Goal: Navigation & Orientation: Find specific page/section

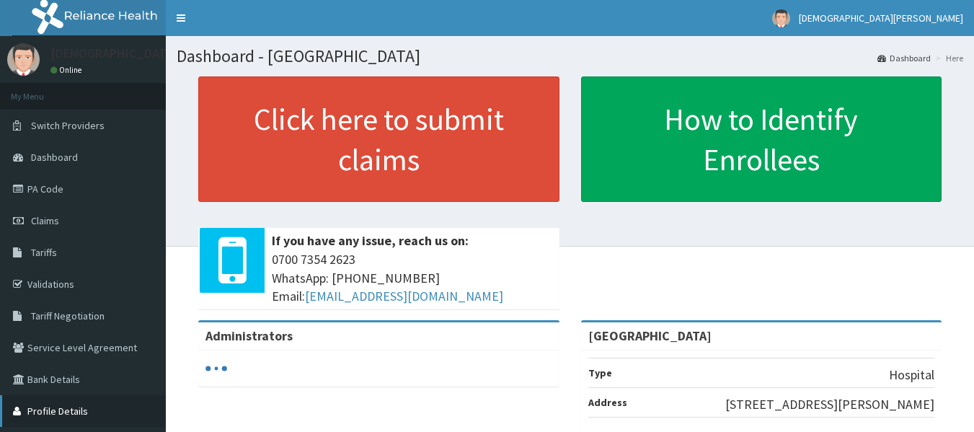
click at [78, 410] on link "Profile Details" at bounding box center [83, 411] width 166 height 32
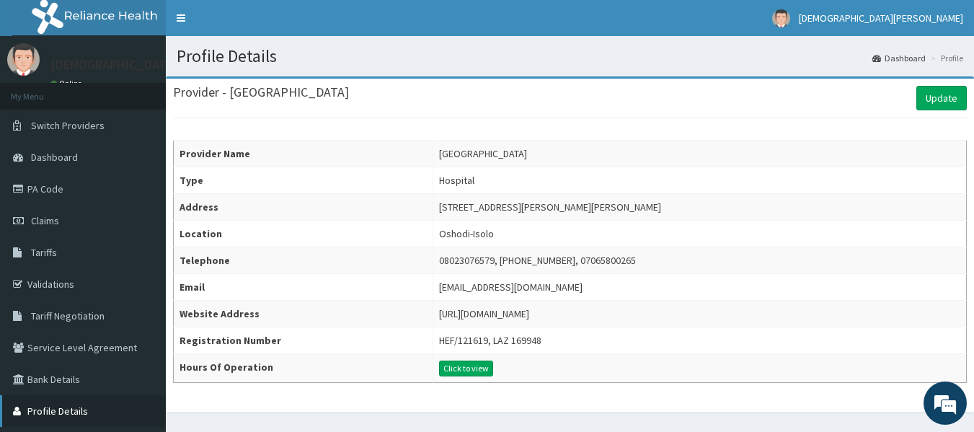
click at [74, 415] on link "Profile Details" at bounding box center [83, 411] width 166 height 32
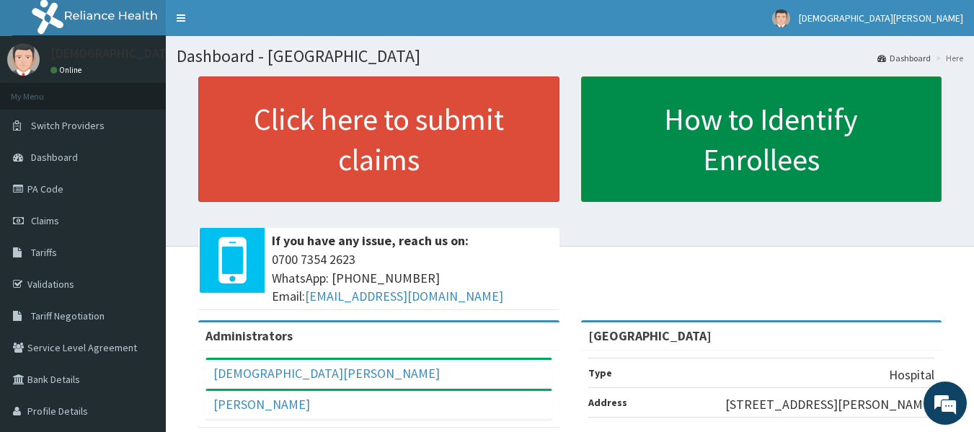
click at [707, 135] on link "How to Identify Enrollees" at bounding box center [761, 138] width 361 height 125
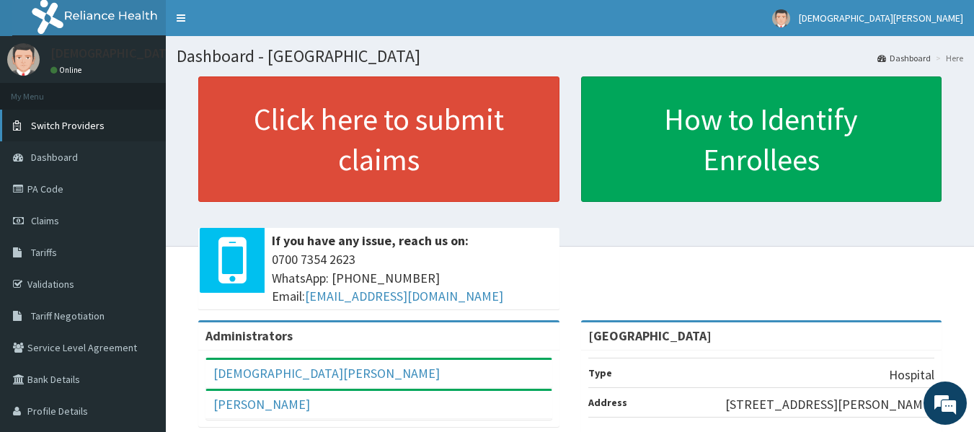
click at [77, 125] on span "Switch Providers" at bounding box center [68, 125] width 74 height 13
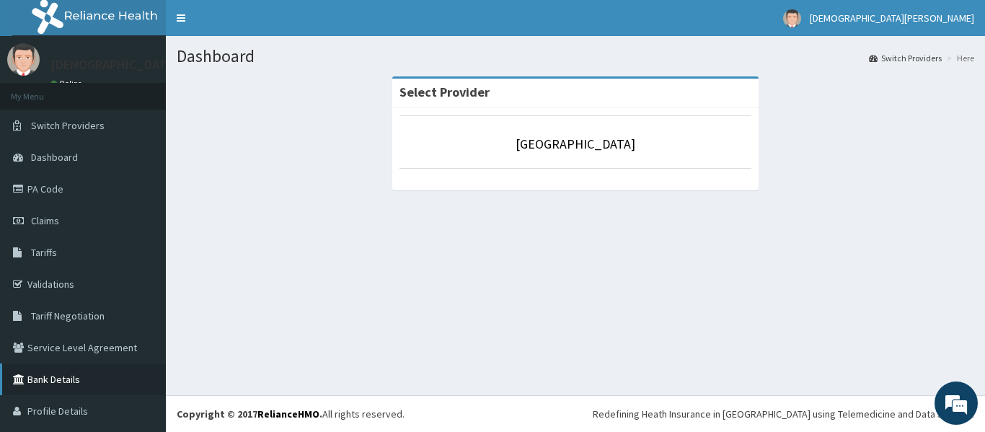
click at [82, 382] on link "Bank Details" at bounding box center [83, 379] width 166 height 32
click at [96, 130] on span "Switch Providers" at bounding box center [68, 125] width 74 height 13
